Goal: Task Accomplishment & Management: Manage account settings

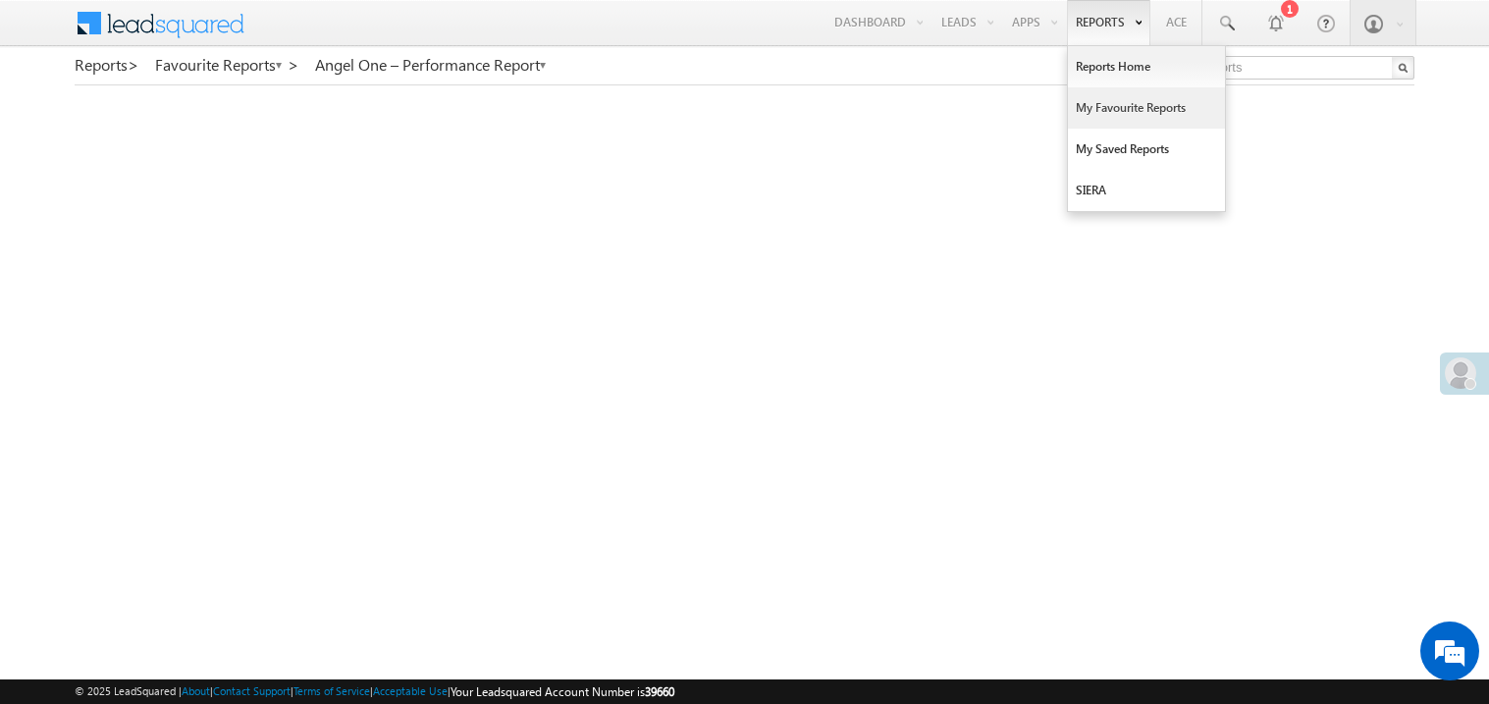
click at [1093, 107] on link "My Favourite Reports" at bounding box center [1146, 107] width 157 height 41
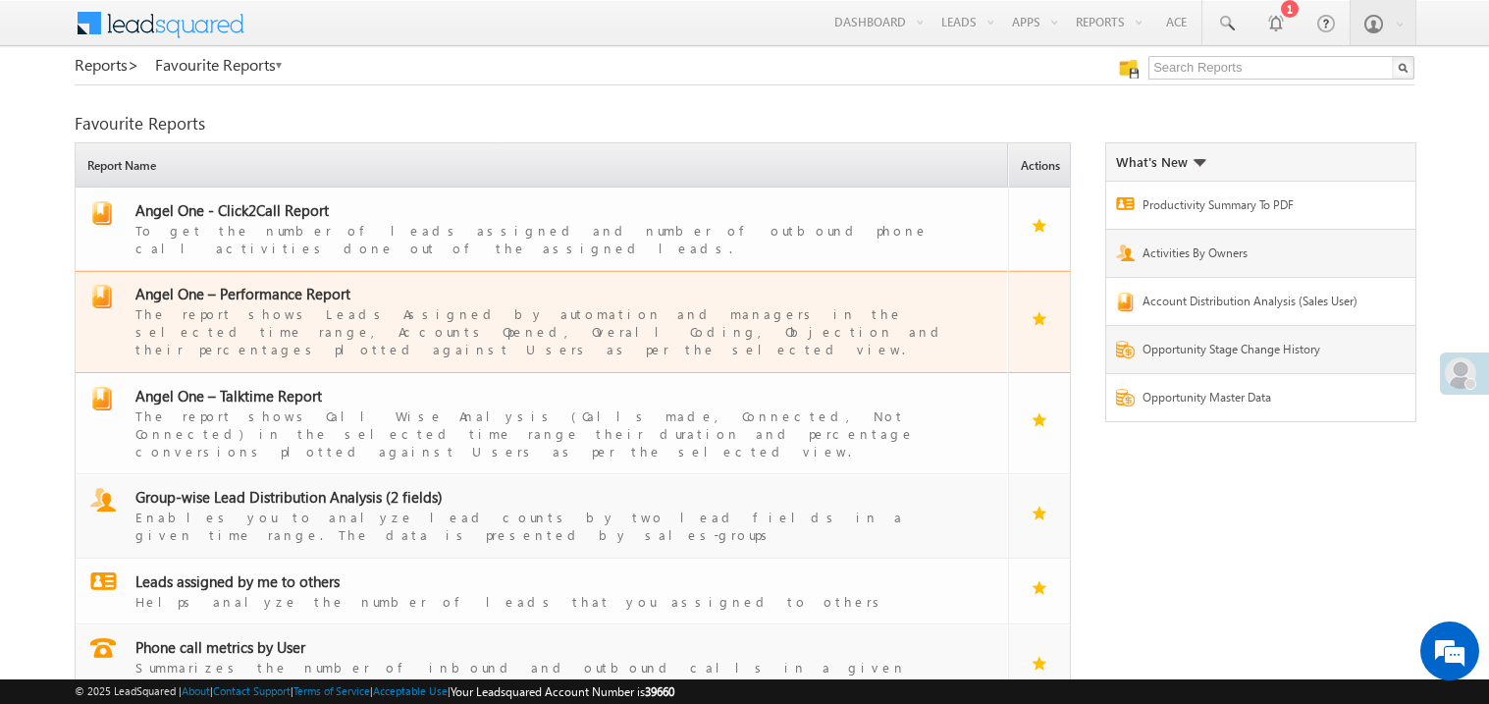
click at [257, 284] on span "Angel One – Performance Report" at bounding box center [242, 294] width 215 height 20
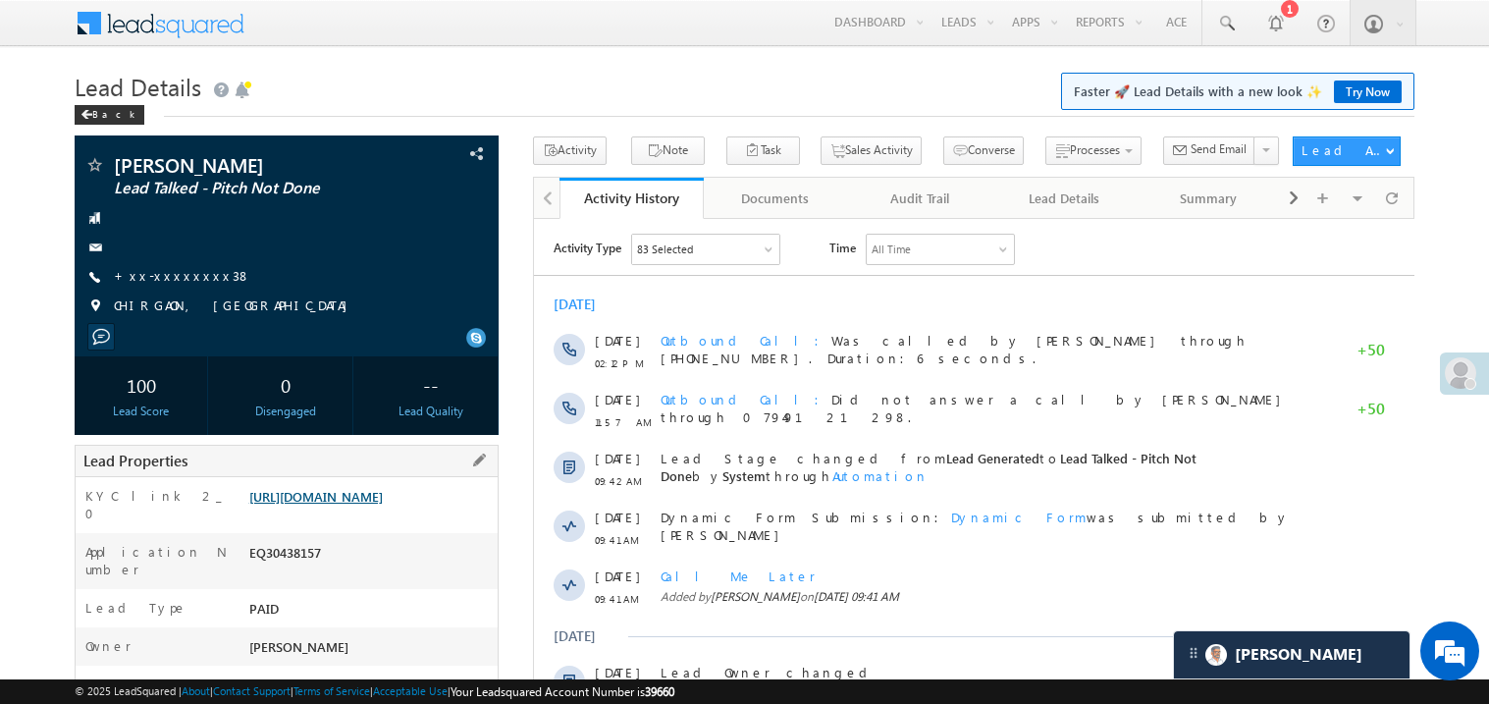
click at [375, 505] on link "https://angelbroking1-pk3em7sa.customui-test.leadsquared.com?leadId=0b04ce76-df…" at bounding box center [315, 496] width 133 height 17
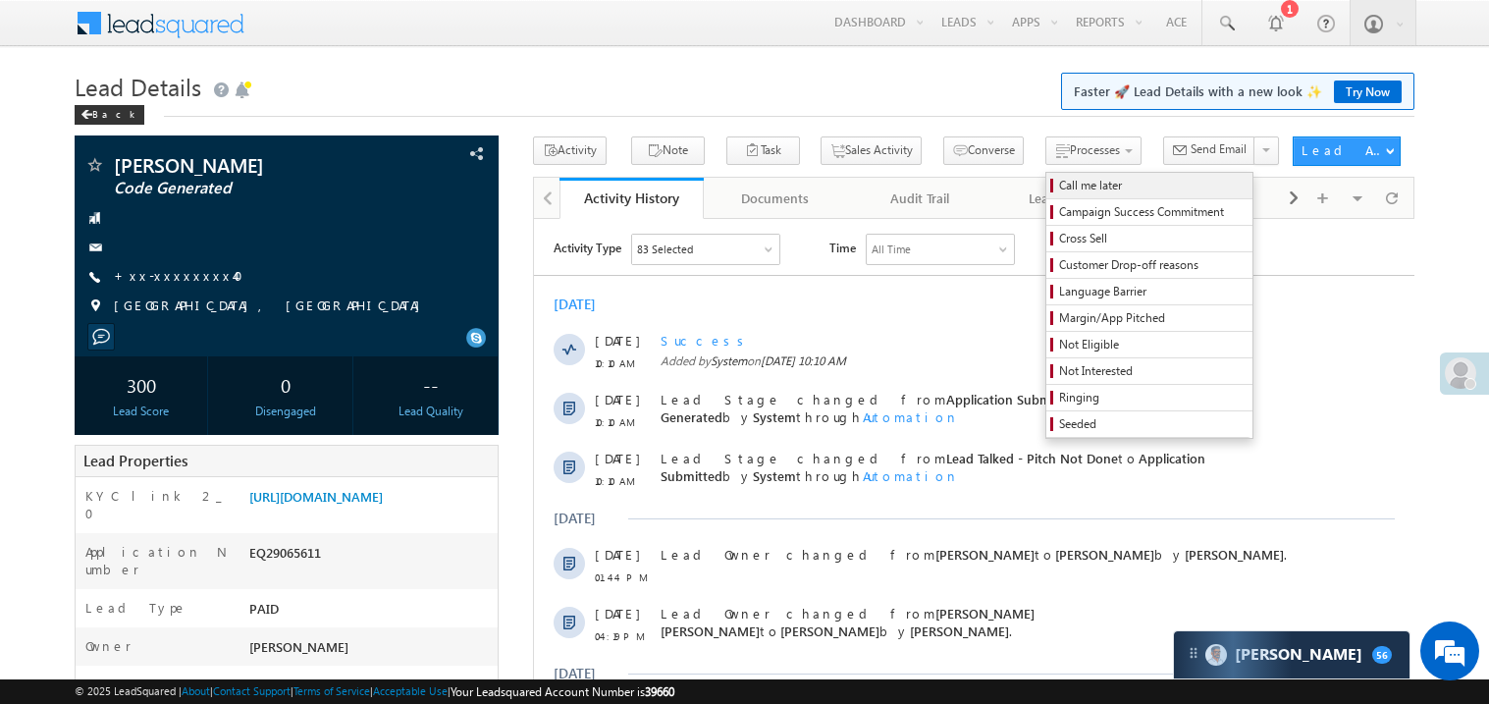
click at [1059, 186] on span "Call me later" at bounding box center [1152, 186] width 187 height 18
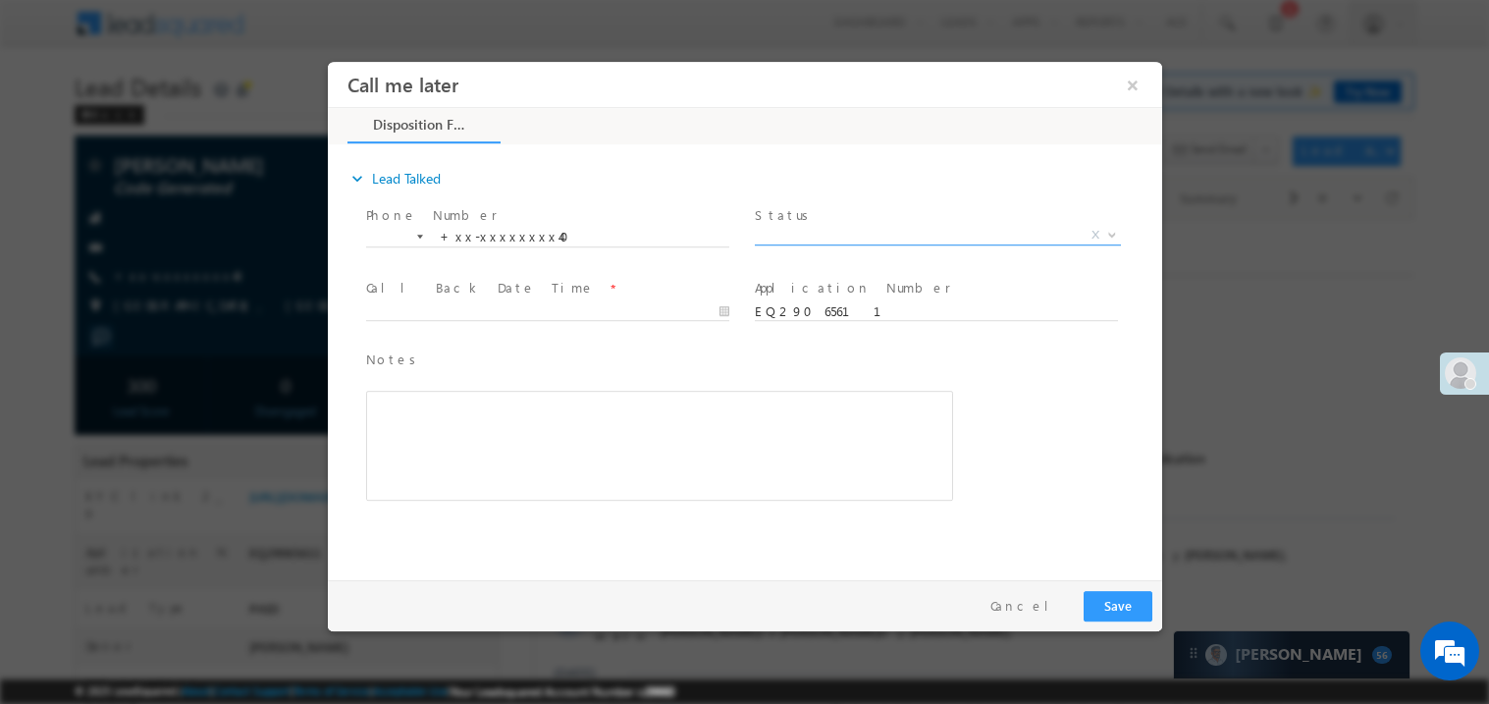
click at [796, 226] on span "X" at bounding box center [937, 235] width 366 height 20
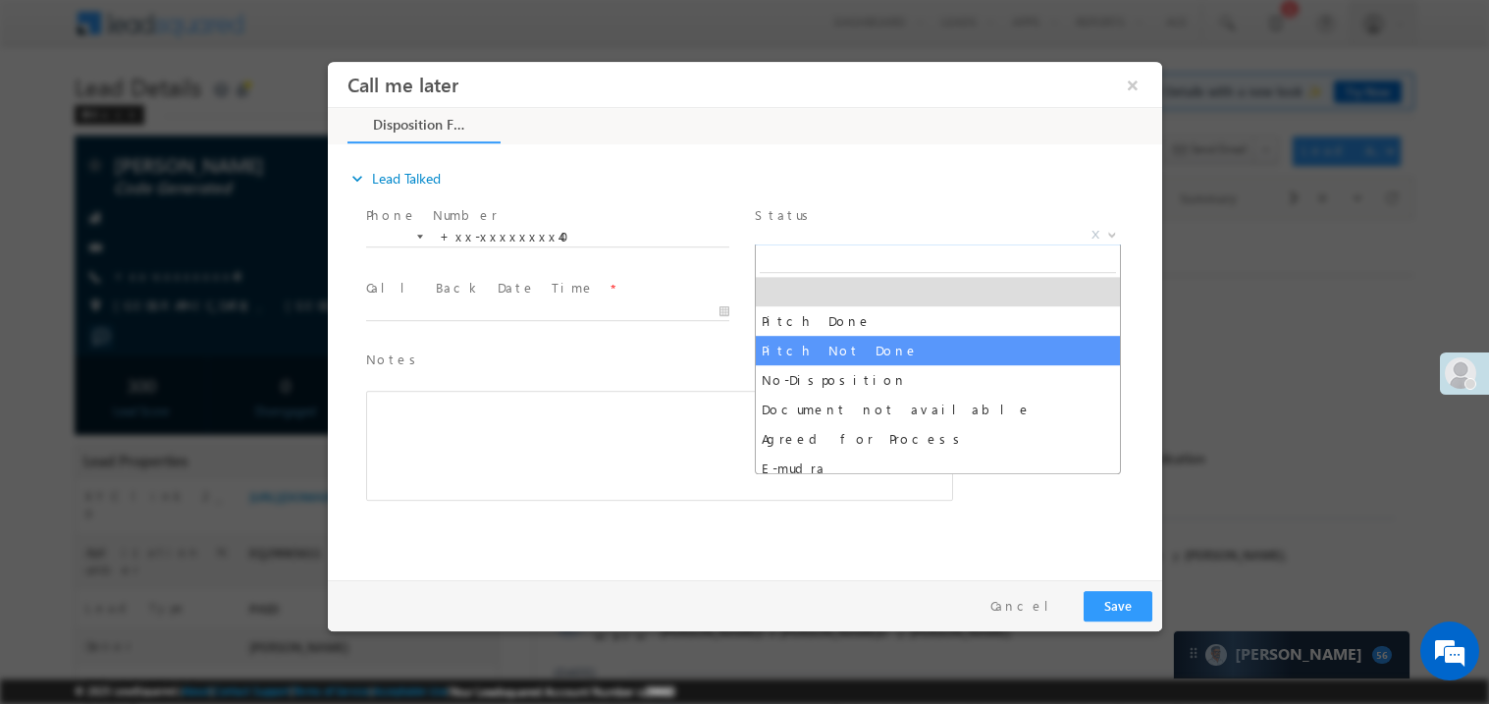
select select "Pitch Not Done"
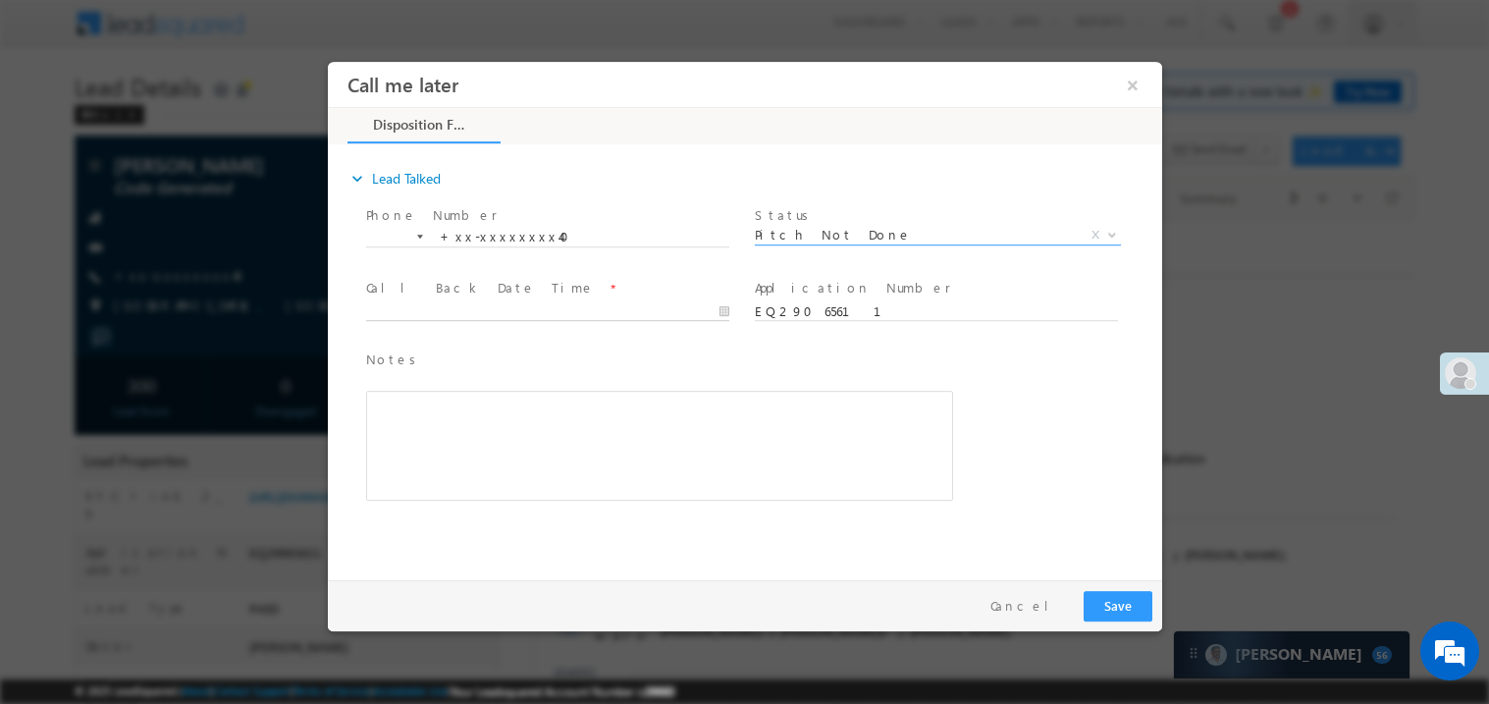
click at [415, 301] on body "Call me later ×" at bounding box center [744, 315] width 834 height 509
type input "[DATE] 10:19 AM"
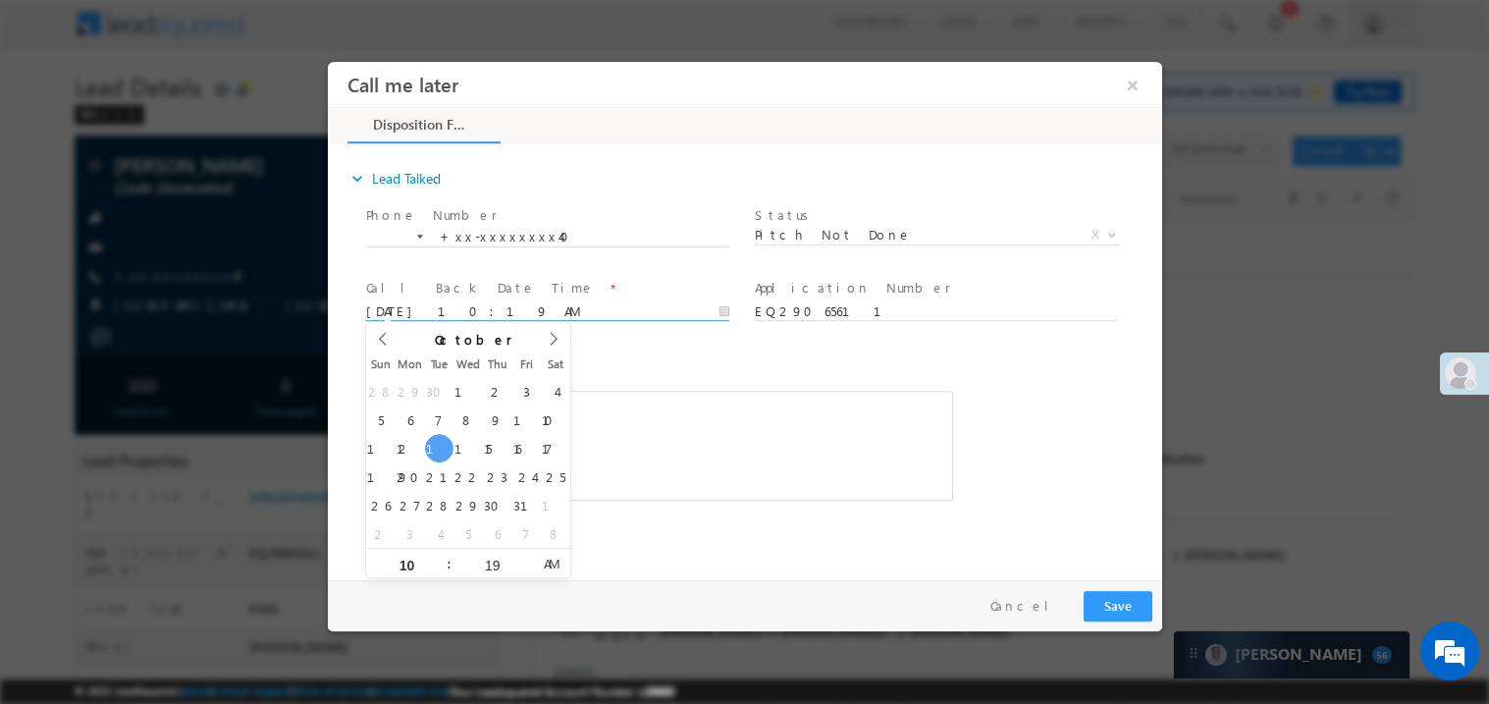
click at [676, 451] on div "Rich Text Editor, 40788eee-0fb2-11ec-a811-0adc8a9d82c2__tab1__section1__Notes__…" at bounding box center [658, 445] width 587 height 110
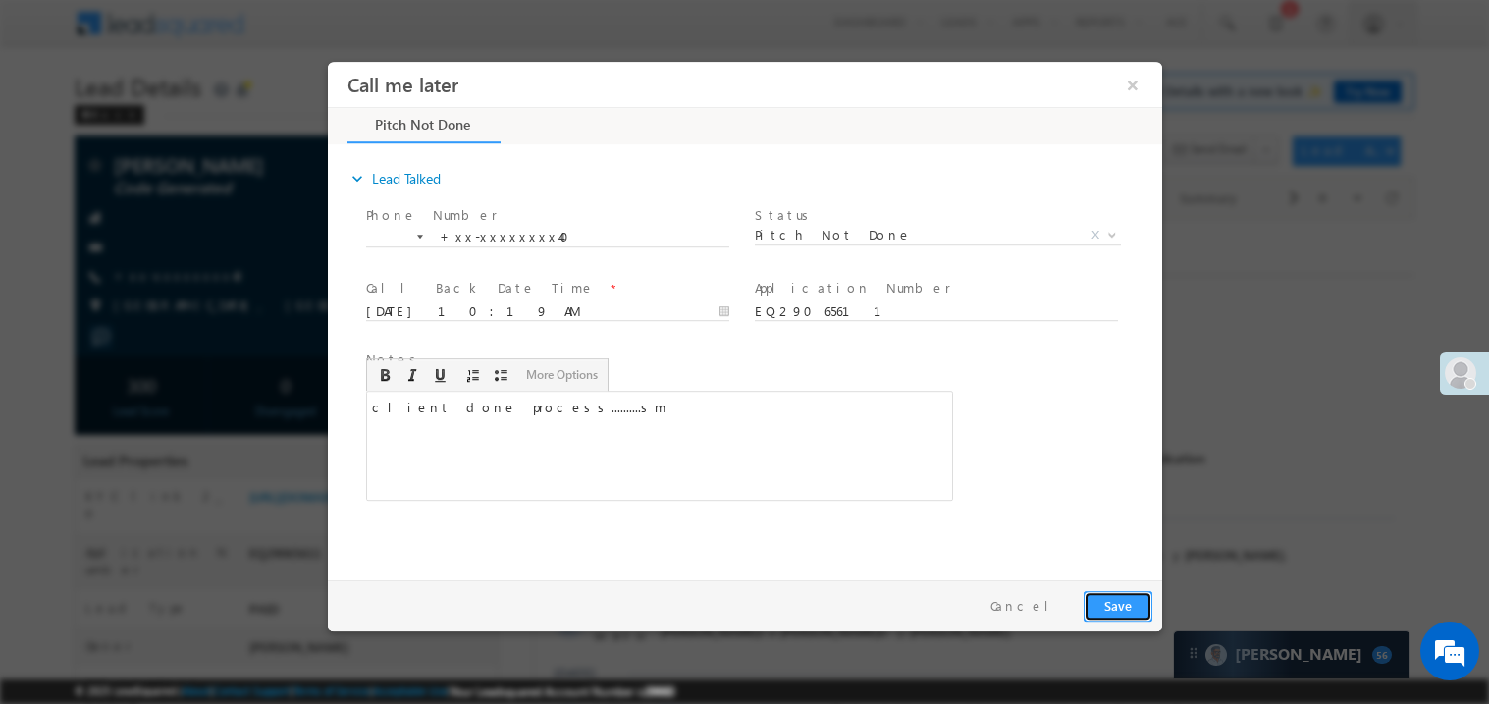
click at [1116, 599] on button "Save" at bounding box center [1117, 605] width 69 height 30
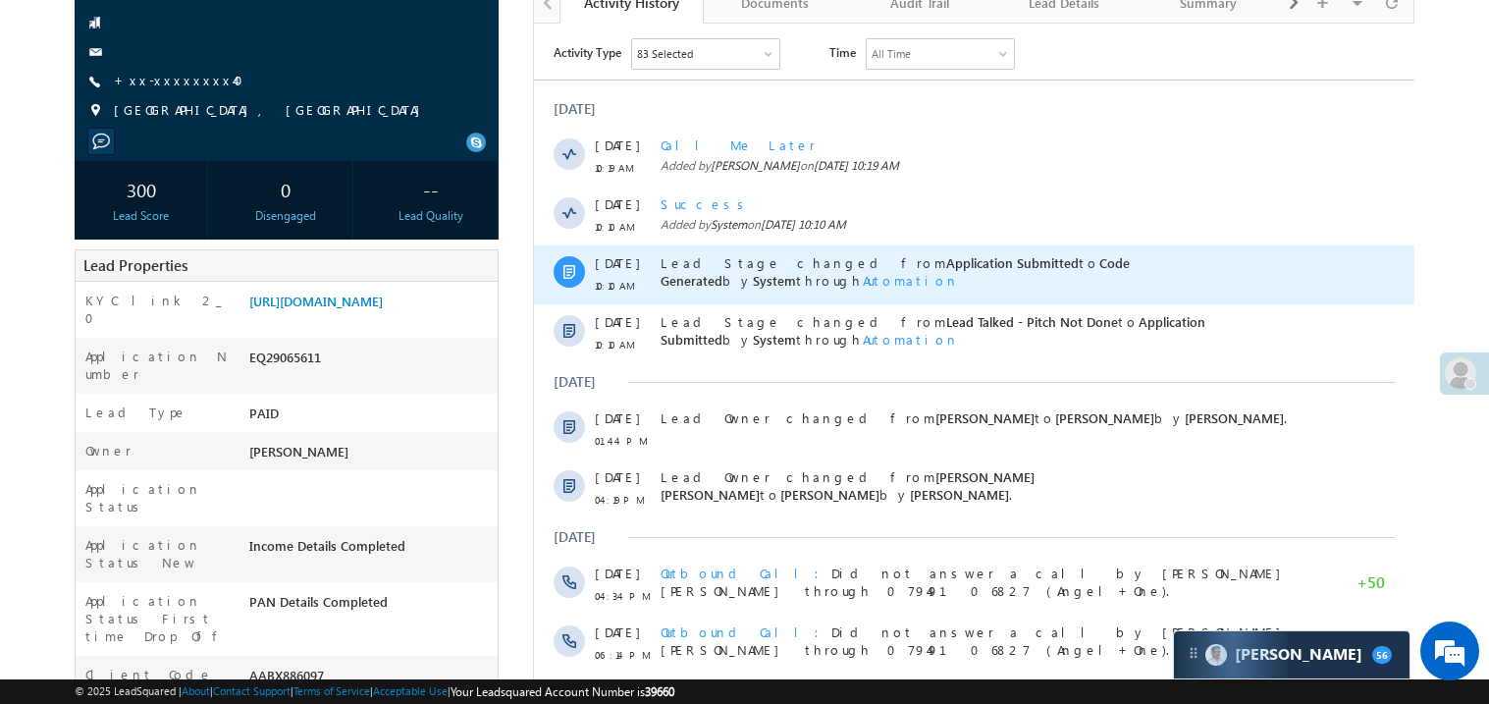
scroll to position [156, 0]
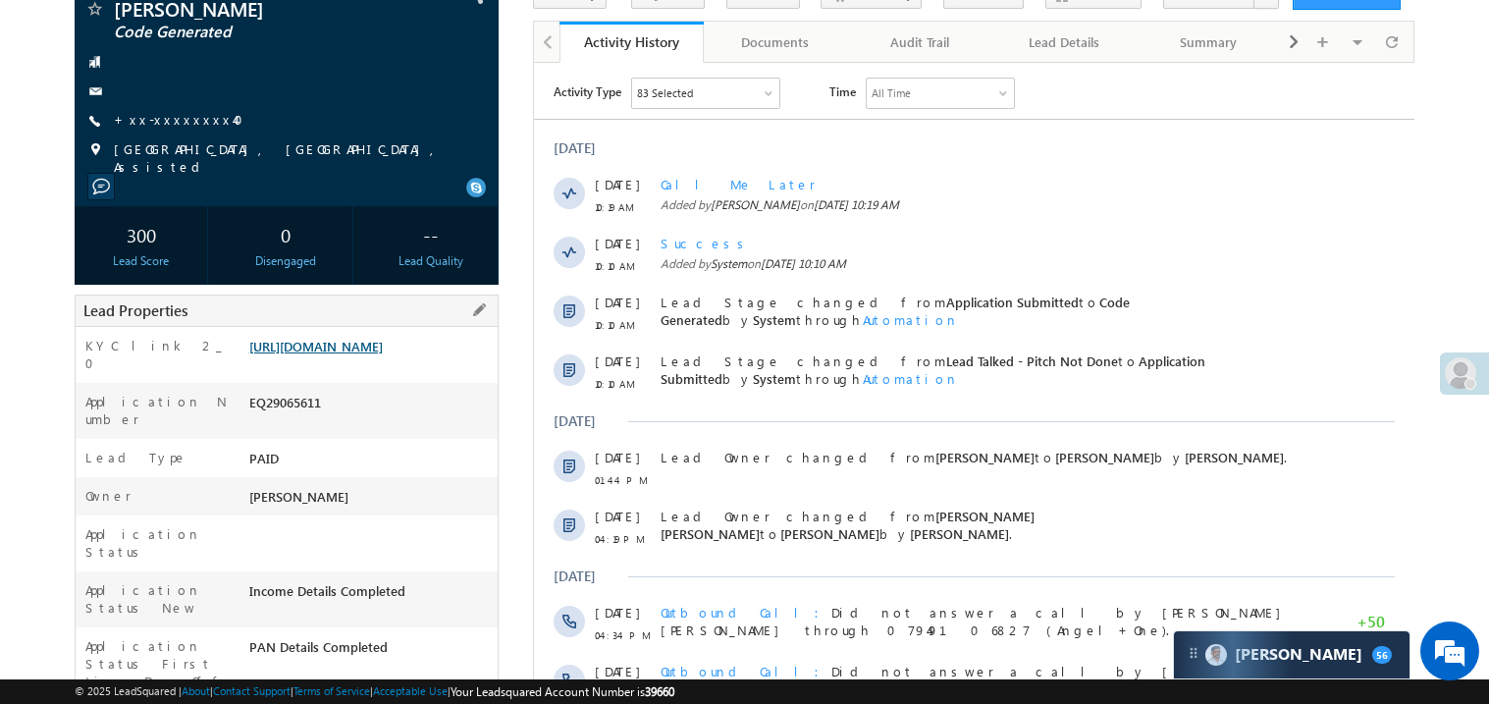
click at [383, 354] on link "[URL][DOMAIN_NAME]" at bounding box center [315, 346] width 133 height 17
